Goal: Task Accomplishment & Management: Manage account settings

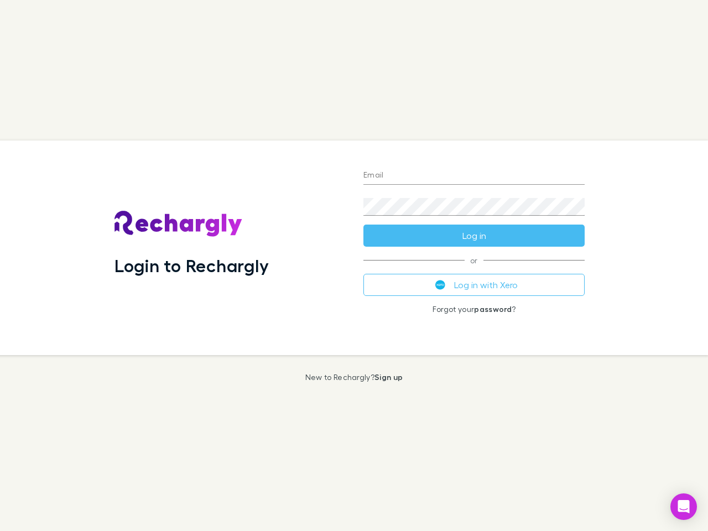
click at [354, 265] on div "Login to Rechargly" at bounding box center [230, 247] width 249 height 215
click at [474, 176] on input "Email" at bounding box center [473, 176] width 221 height 18
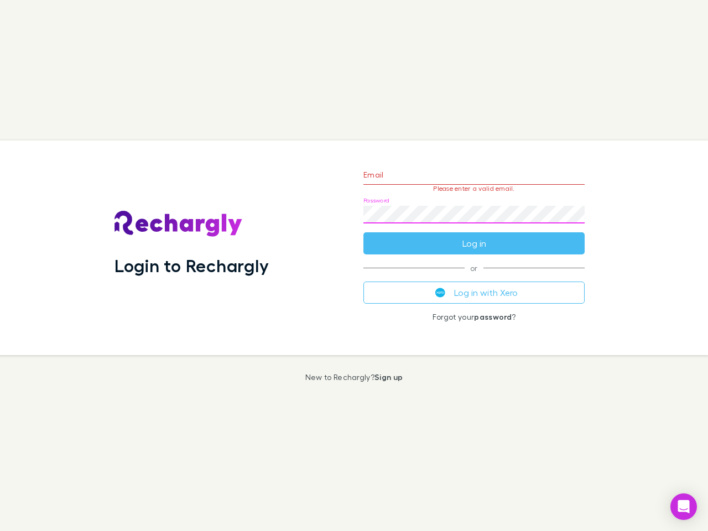
click at [474, 236] on form "Email Please enter a valid email. Password Log in" at bounding box center [473, 206] width 221 height 96
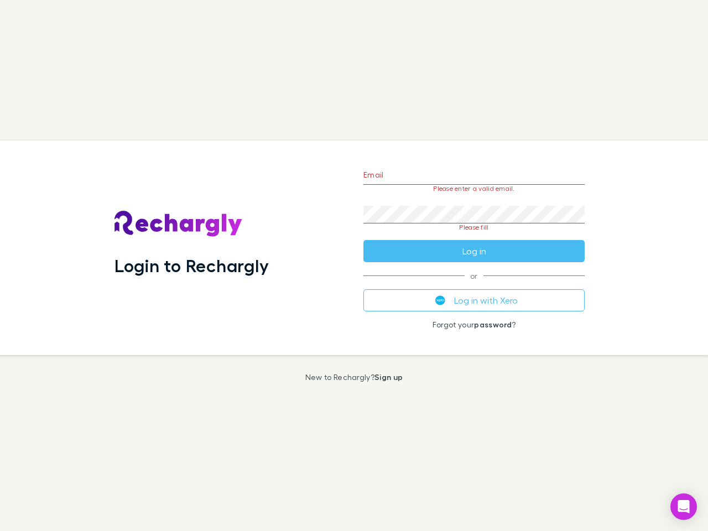
click at [474, 285] on div "Email Please enter a valid email. Password Please fill Log in or Log in with Xe…" at bounding box center [473, 247] width 239 height 215
click at [683, 506] on icon "Open Intercom Messenger" at bounding box center [684, 506] width 12 height 13
